Goal: Information Seeking & Learning: Learn about a topic

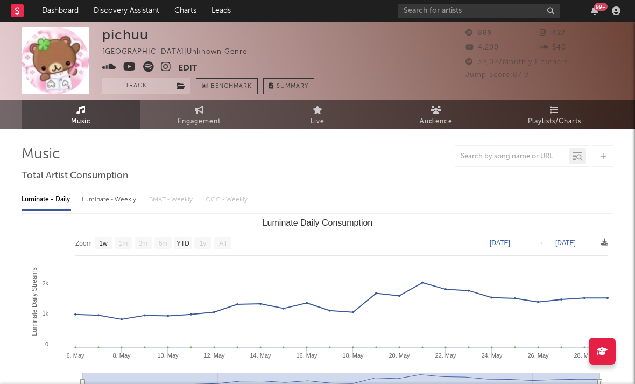
select select "1w"
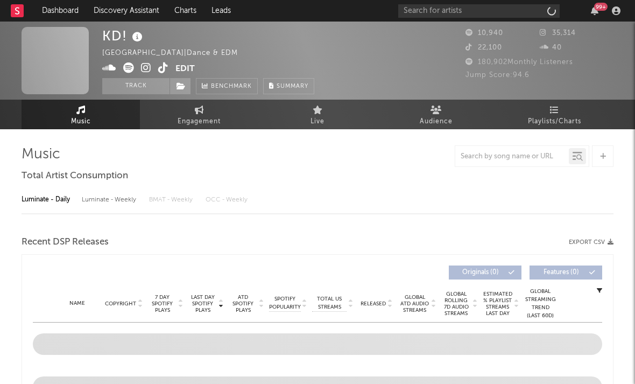
select select "1w"
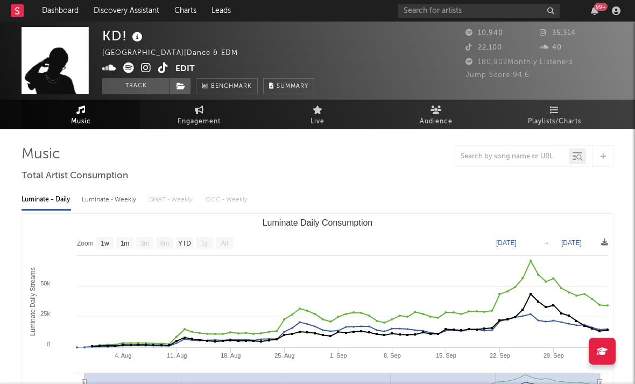
click at [147, 66] on icon at bounding box center [146, 67] width 10 height 11
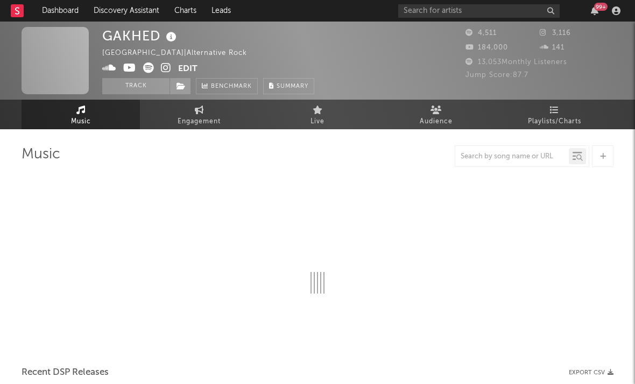
select select "6m"
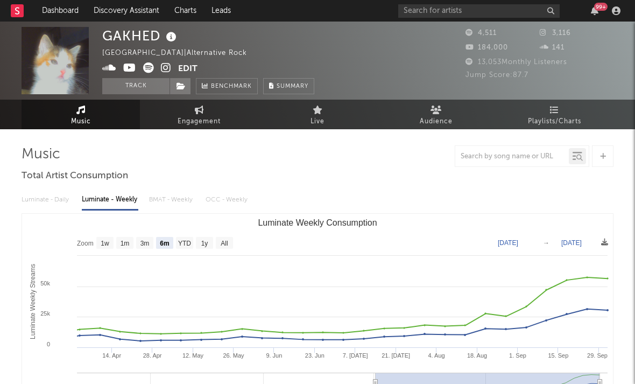
click at [165, 65] on icon at bounding box center [166, 67] width 10 height 11
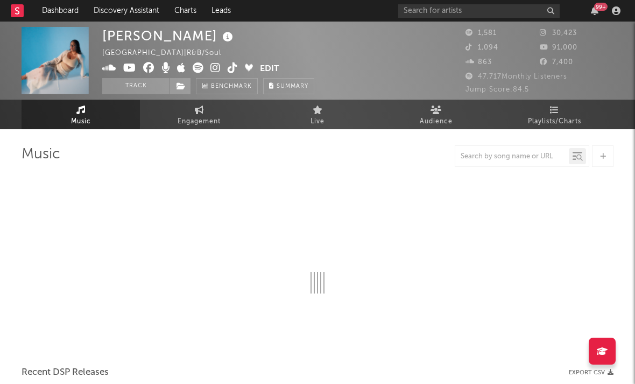
select select "1w"
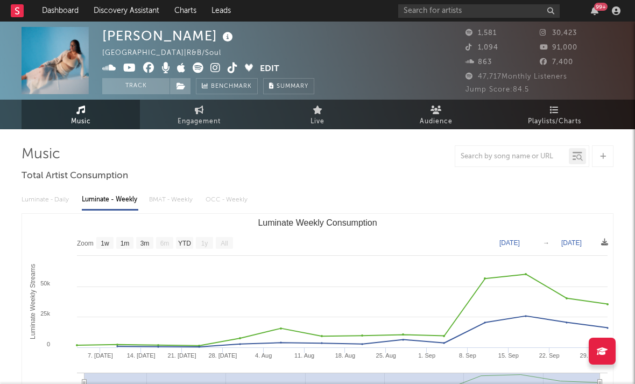
click at [210, 66] on icon at bounding box center [215, 67] width 10 height 11
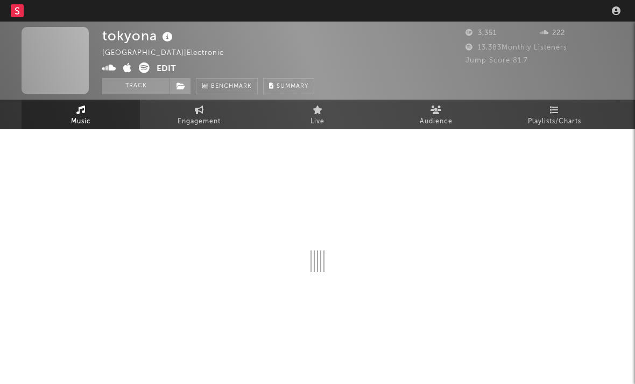
select select "1w"
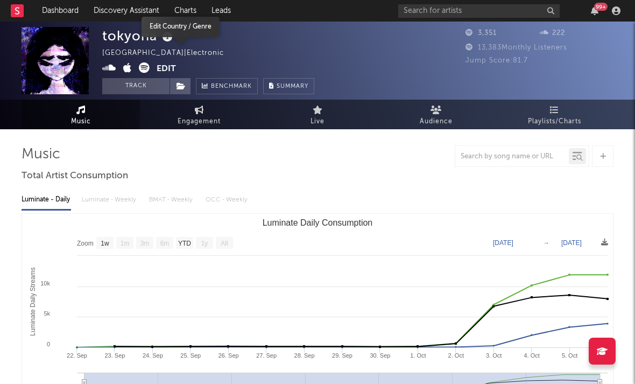
click at [145, 69] on icon at bounding box center [144, 67] width 11 height 11
